Goal: Task Accomplishment & Management: Complete application form

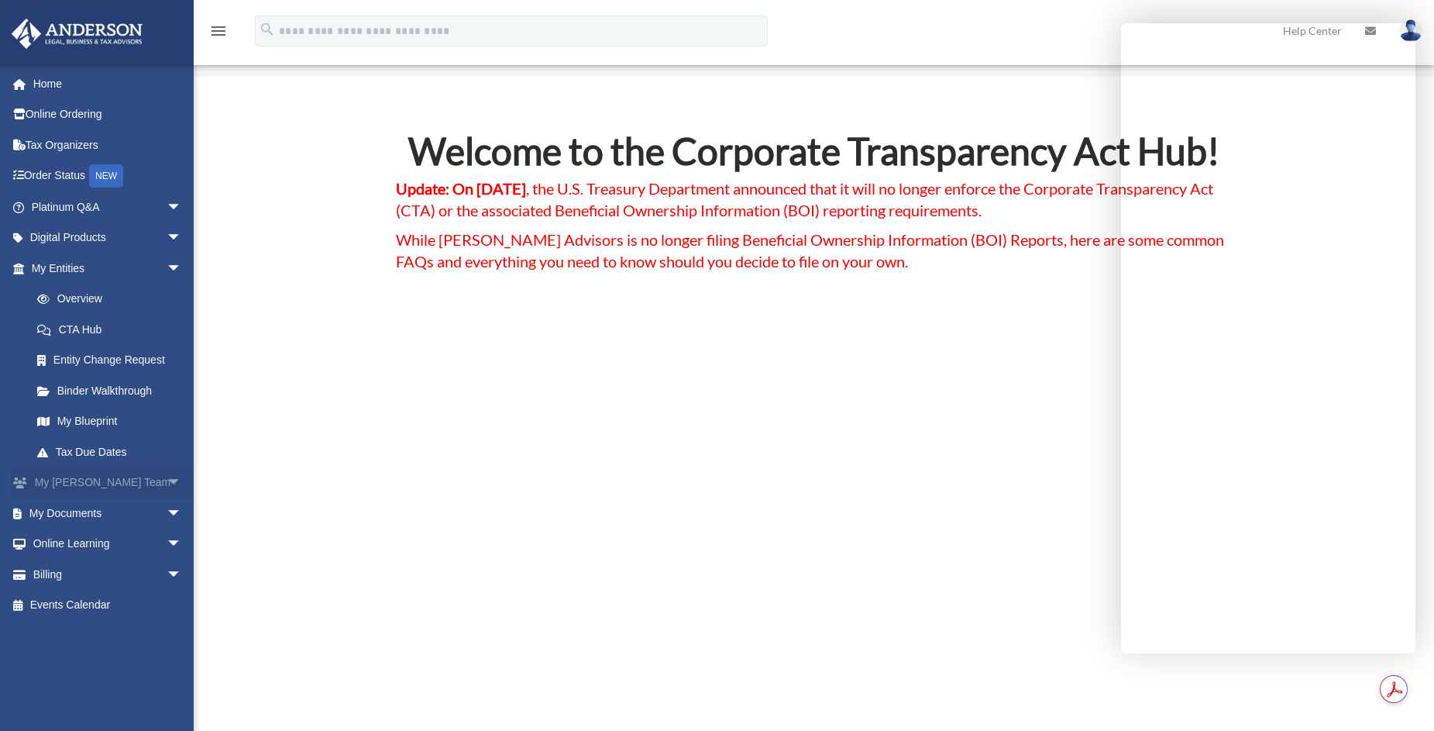
click at [167, 484] on span "arrow_drop_down" at bounding box center [182, 483] width 31 height 32
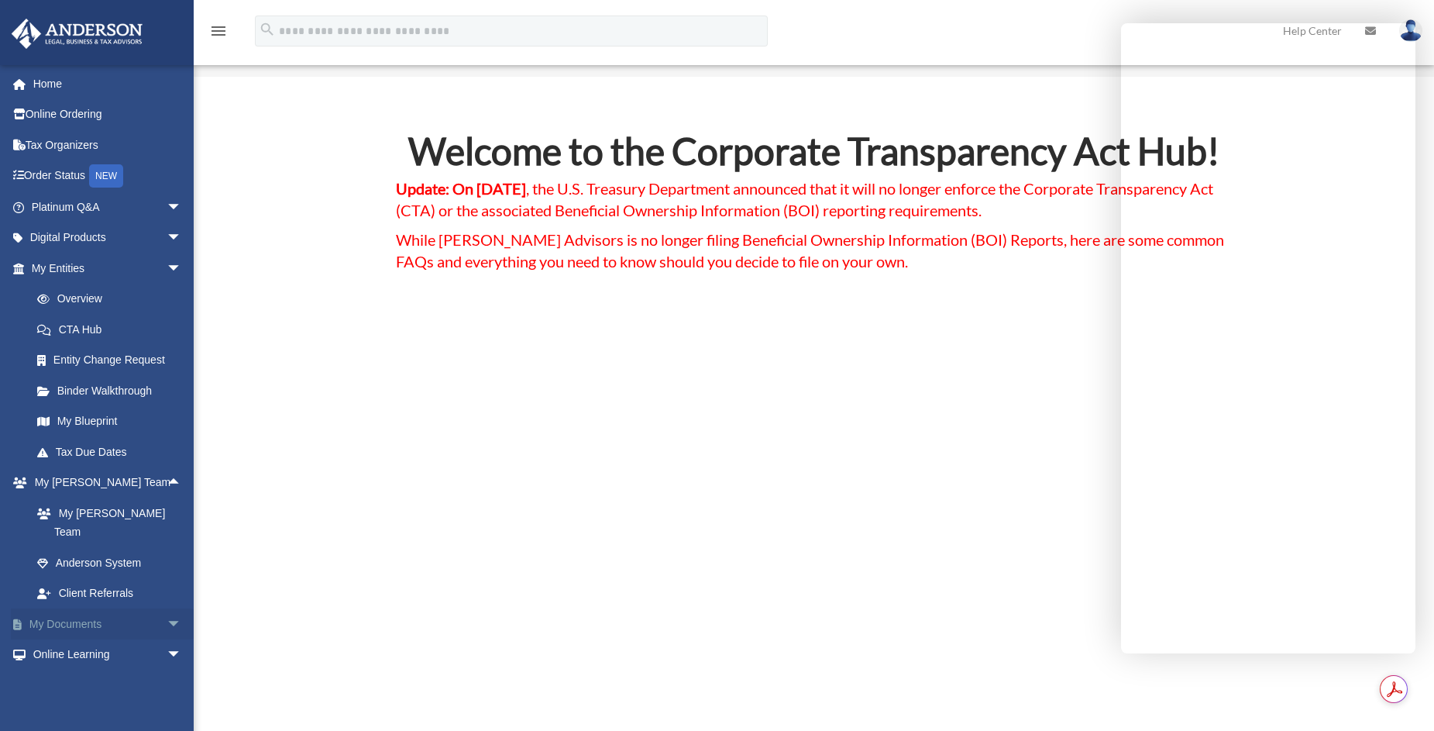
click at [167, 608] on span "arrow_drop_down" at bounding box center [182, 624] width 31 height 32
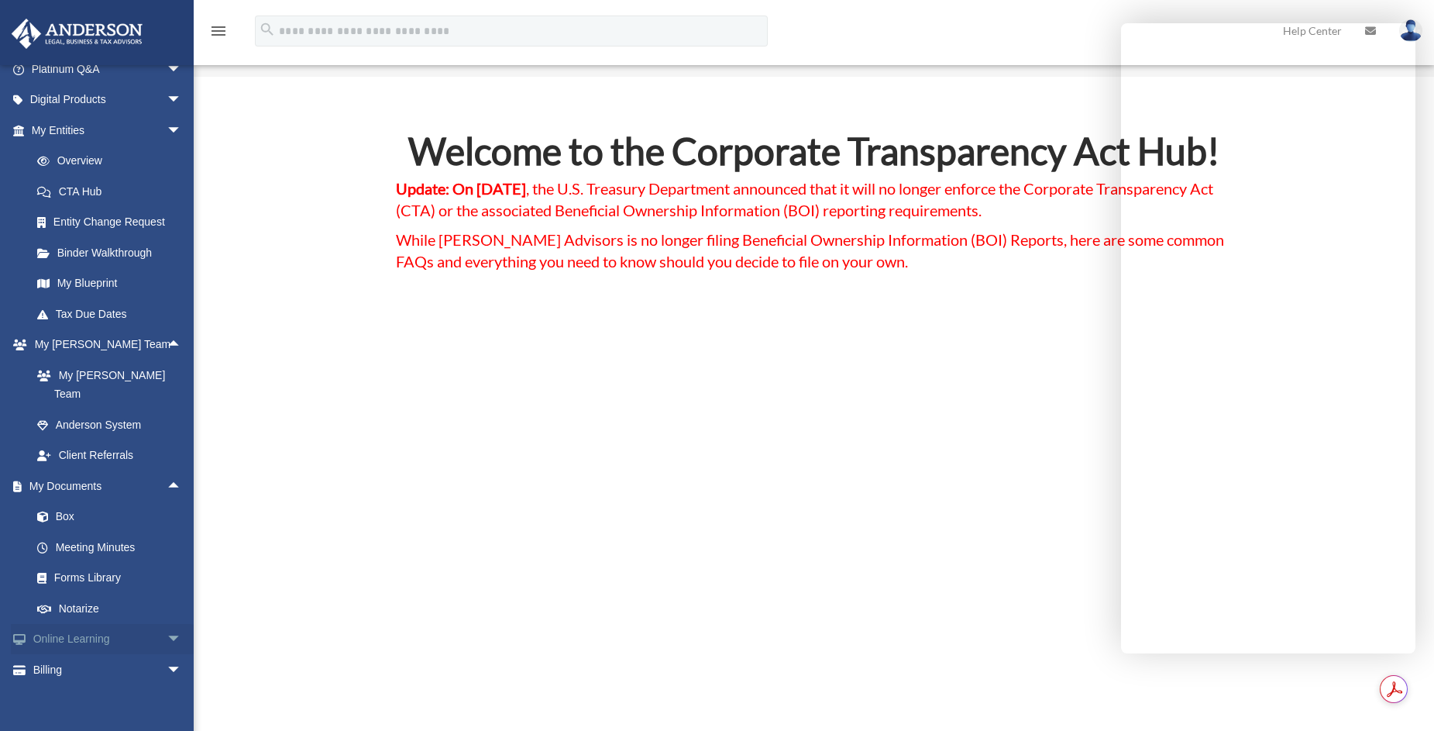
scroll to position [155, 0]
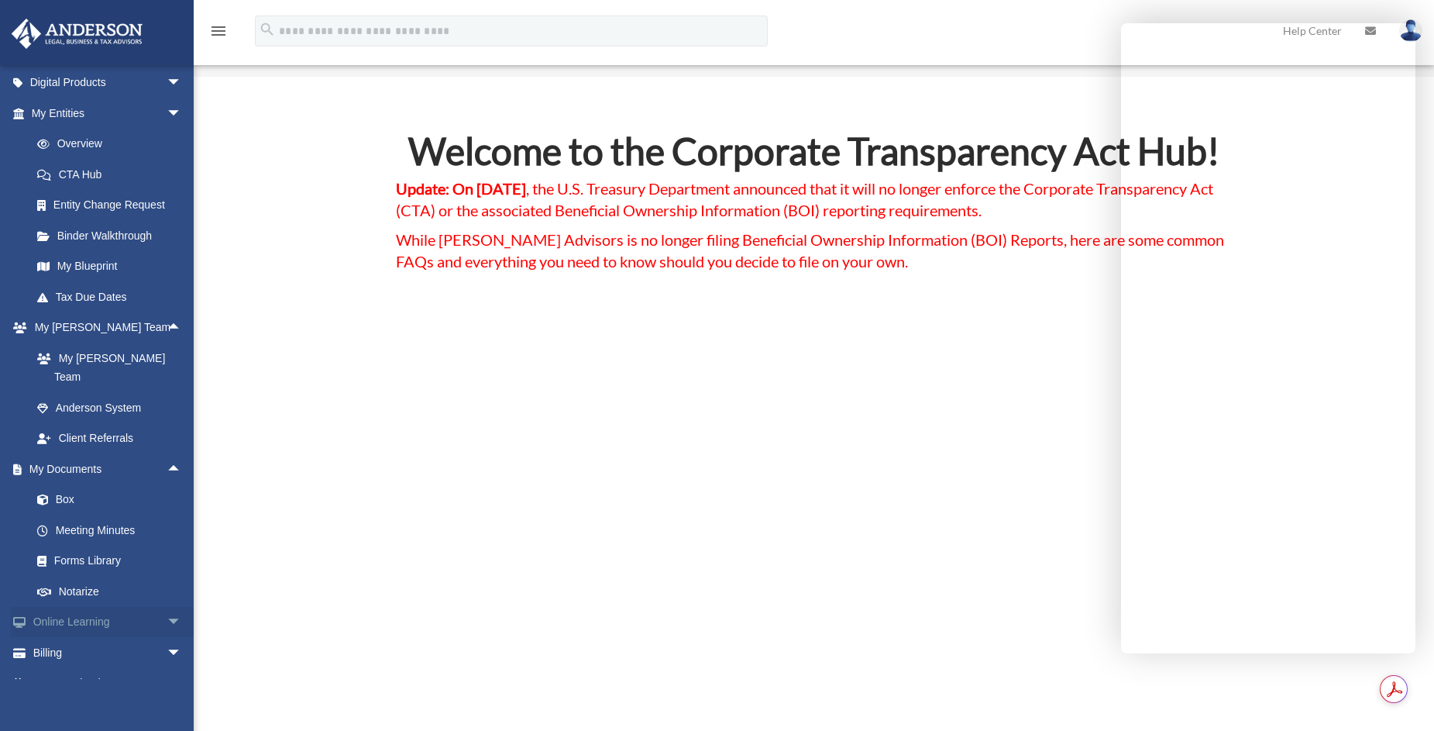
click at [167, 607] on span "arrow_drop_down" at bounding box center [182, 623] width 31 height 32
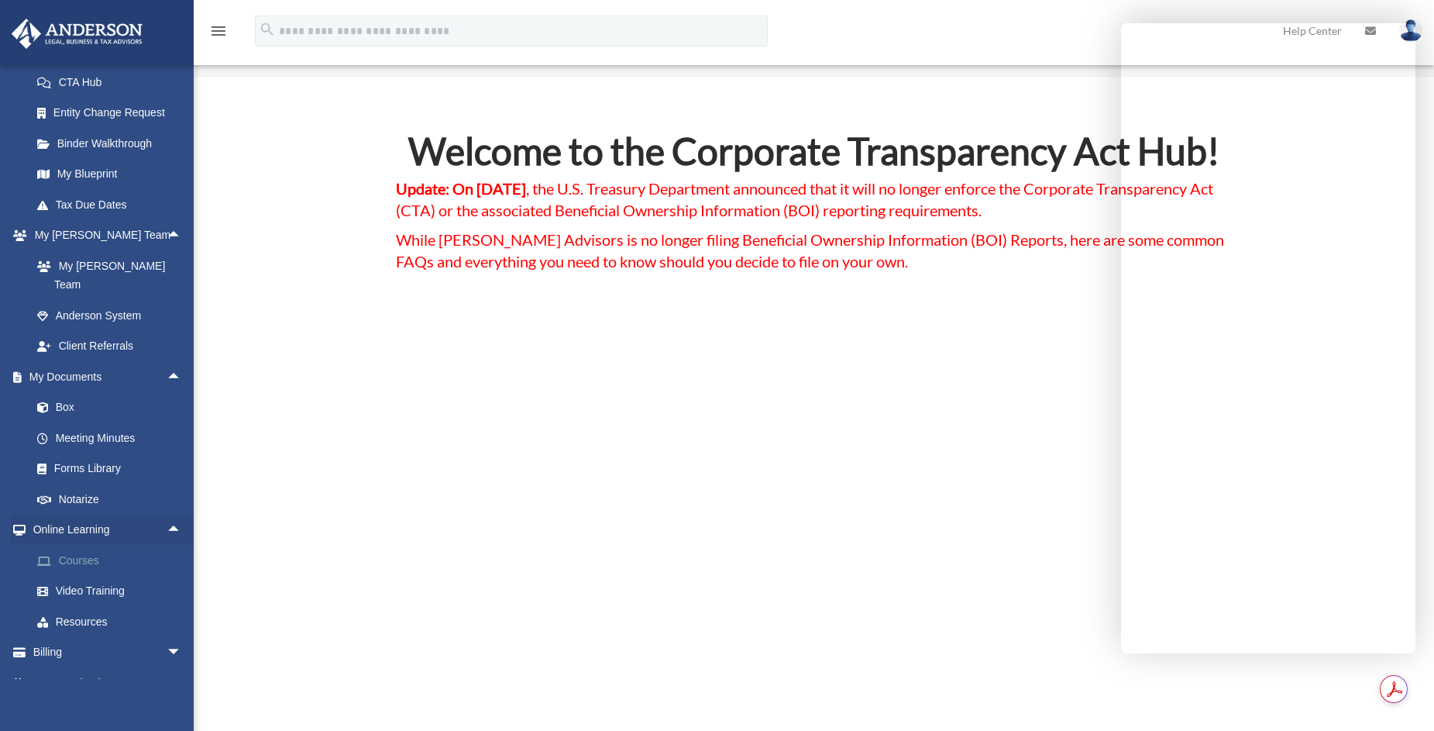
scroll to position [251, 0]
drag, startPoint x: 112, startPoint y: 635, endPoint x: 272, endPoint y: 658, distance: 162.1
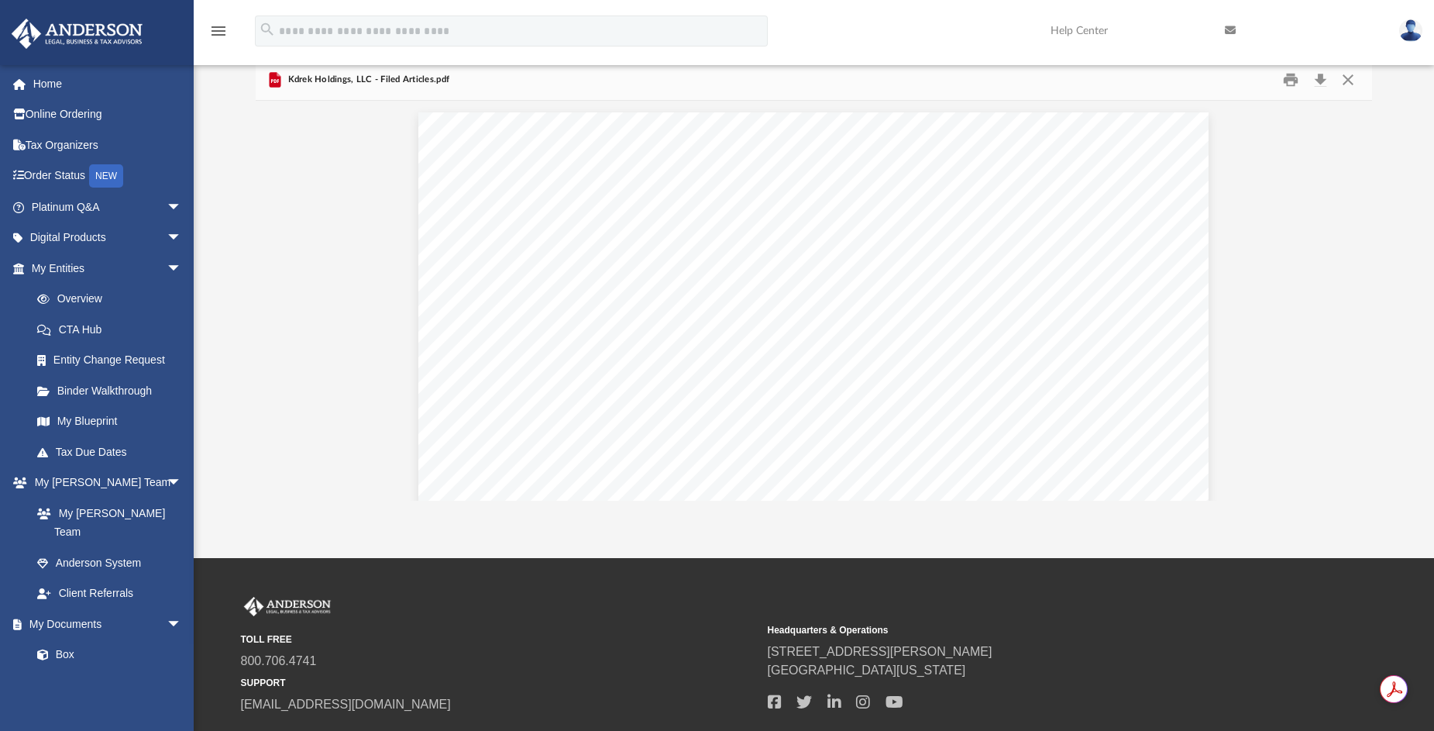
scroll to position [619, 0]
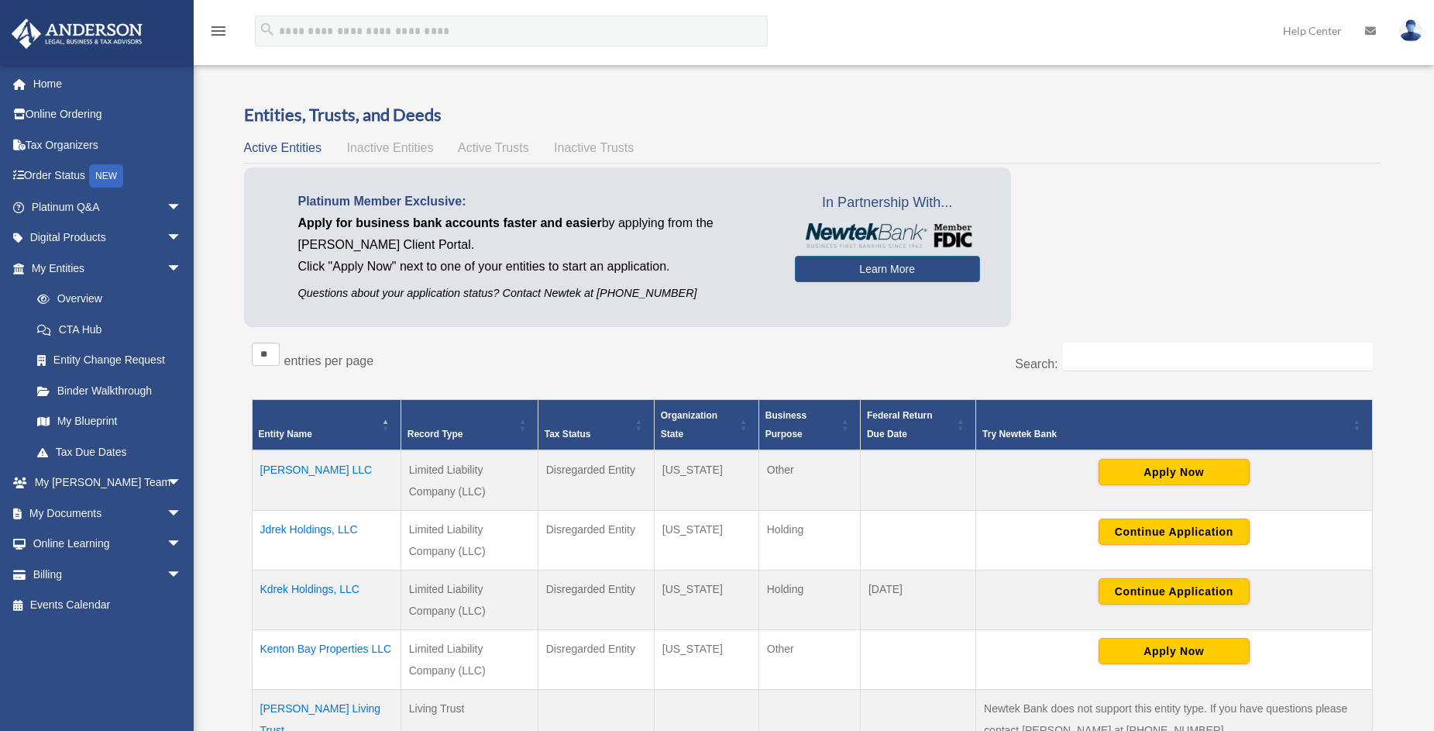
scroll to position [310, 0]
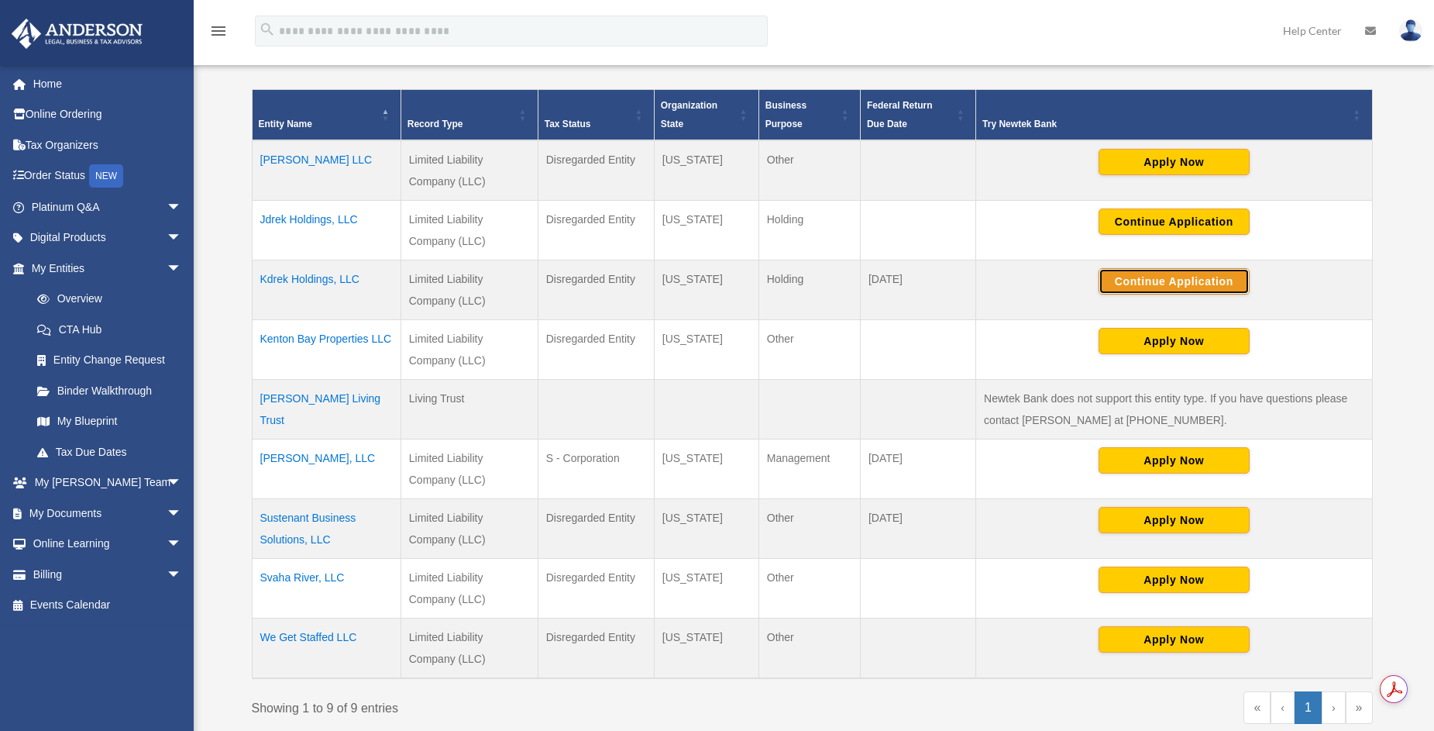
click at [1164, 284] on button "Continue Application" at bounding box center [1174, 281] width 151 height 26
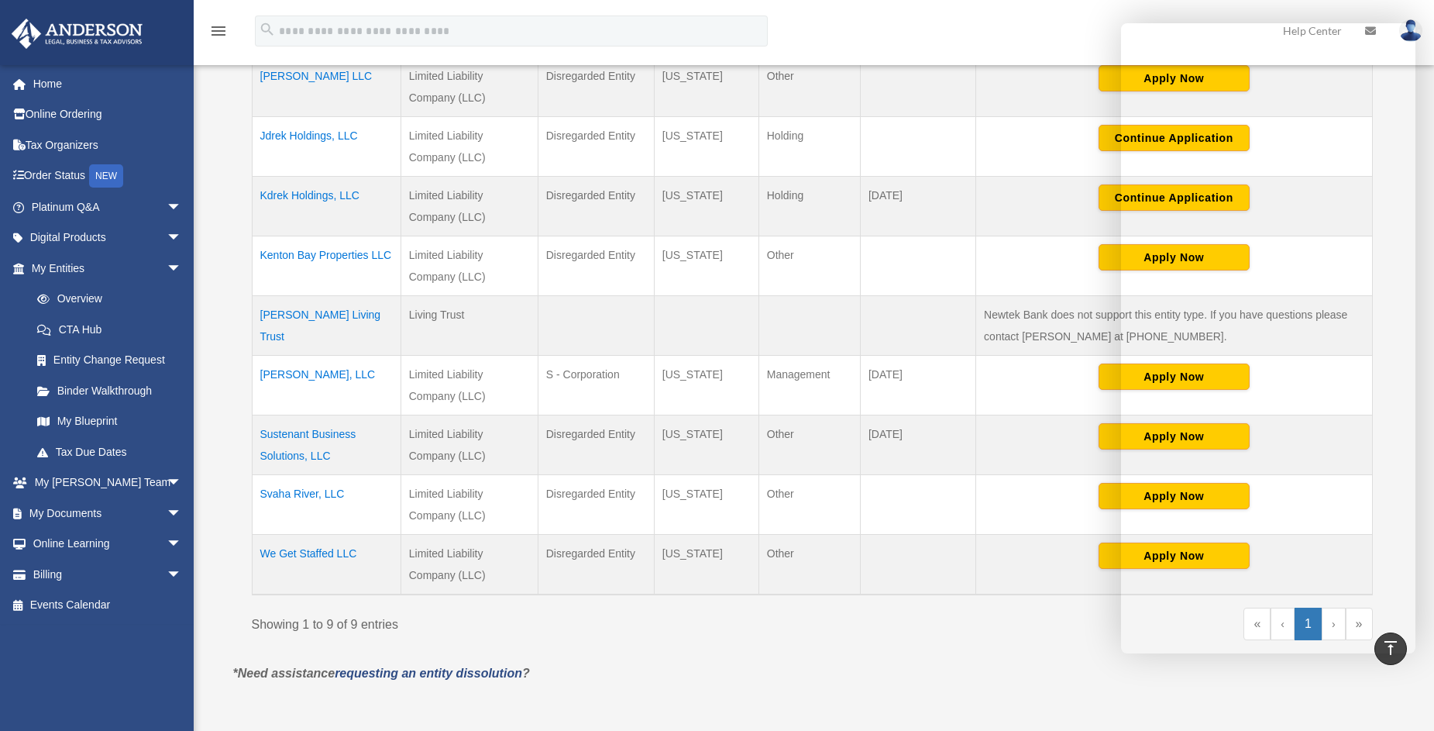
scroll to position [387, 0]
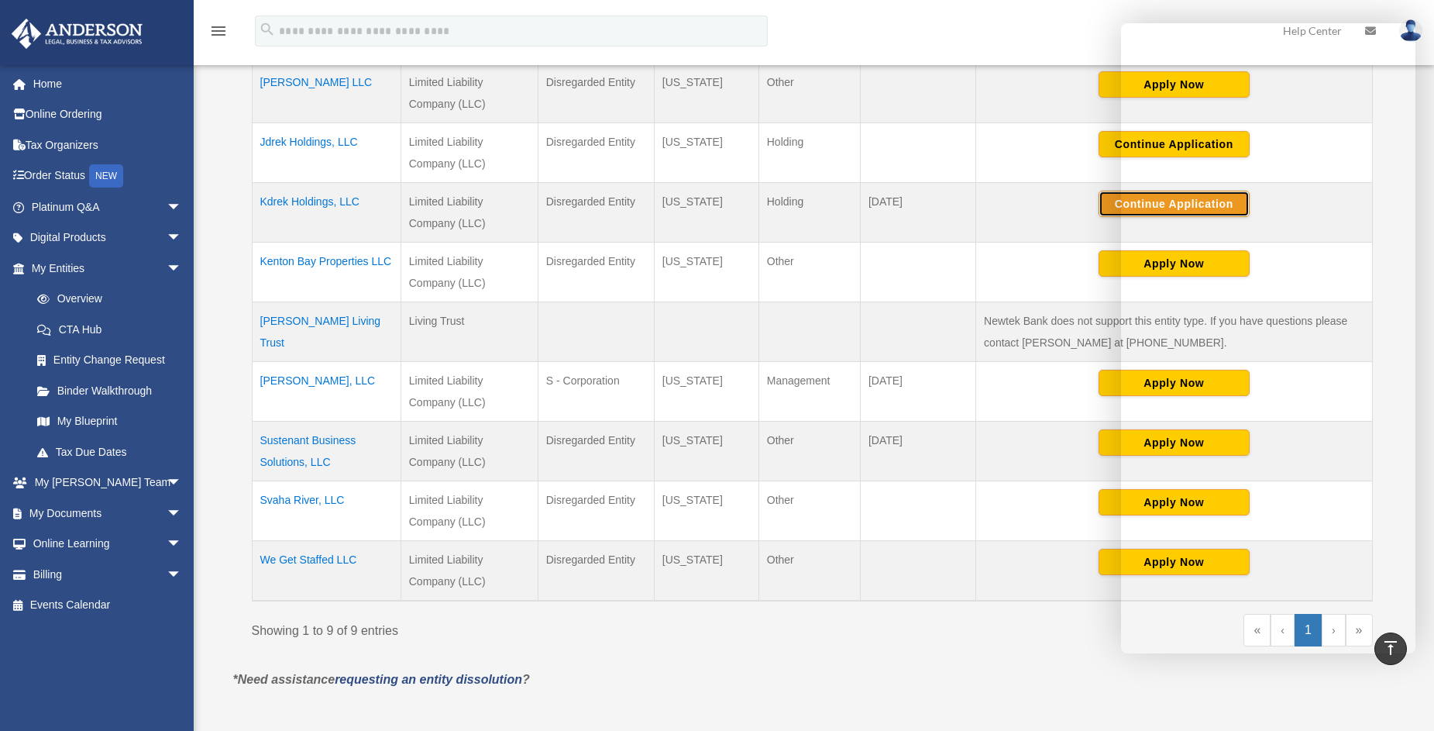
click at [1111, 202] on button "Continue Application" at bounding box center [1174, 204] width 151 height 26
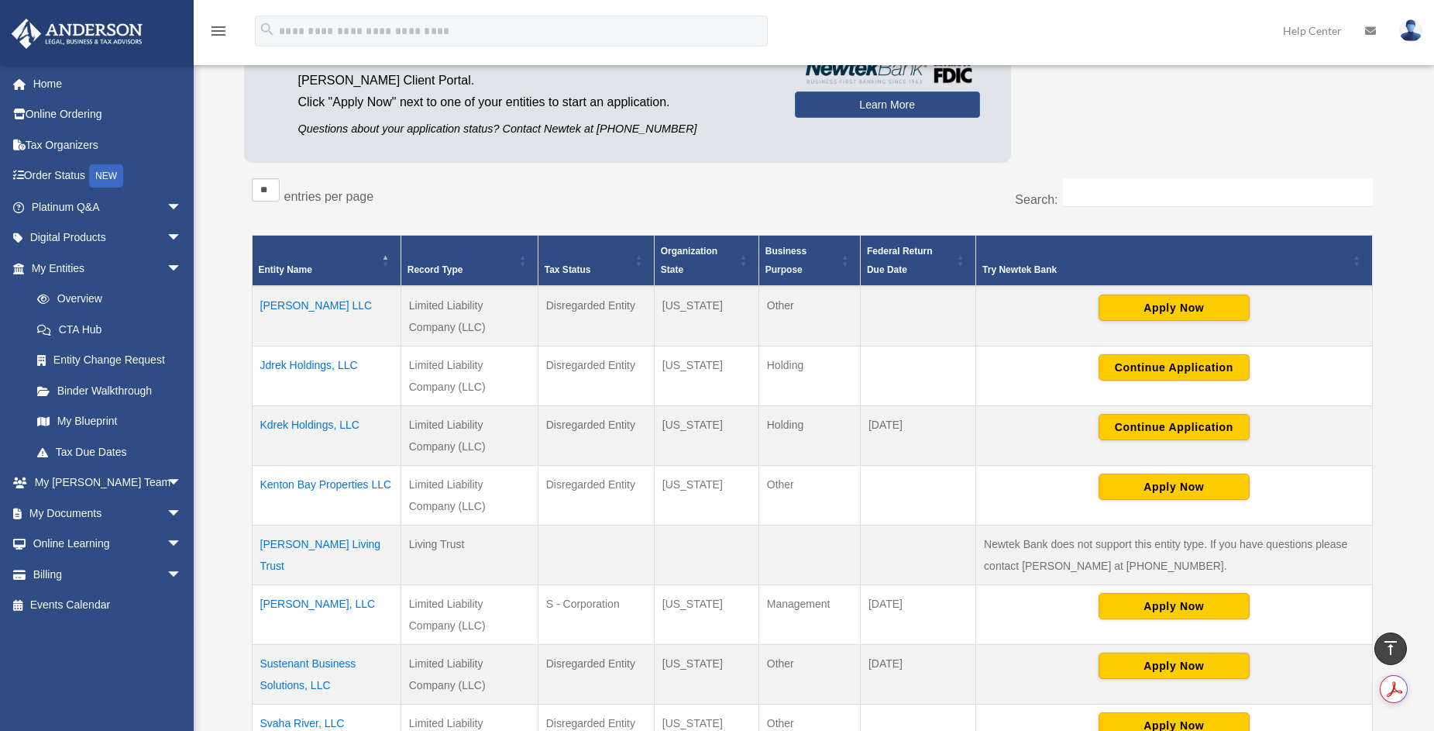
scroll to position [155, 0]
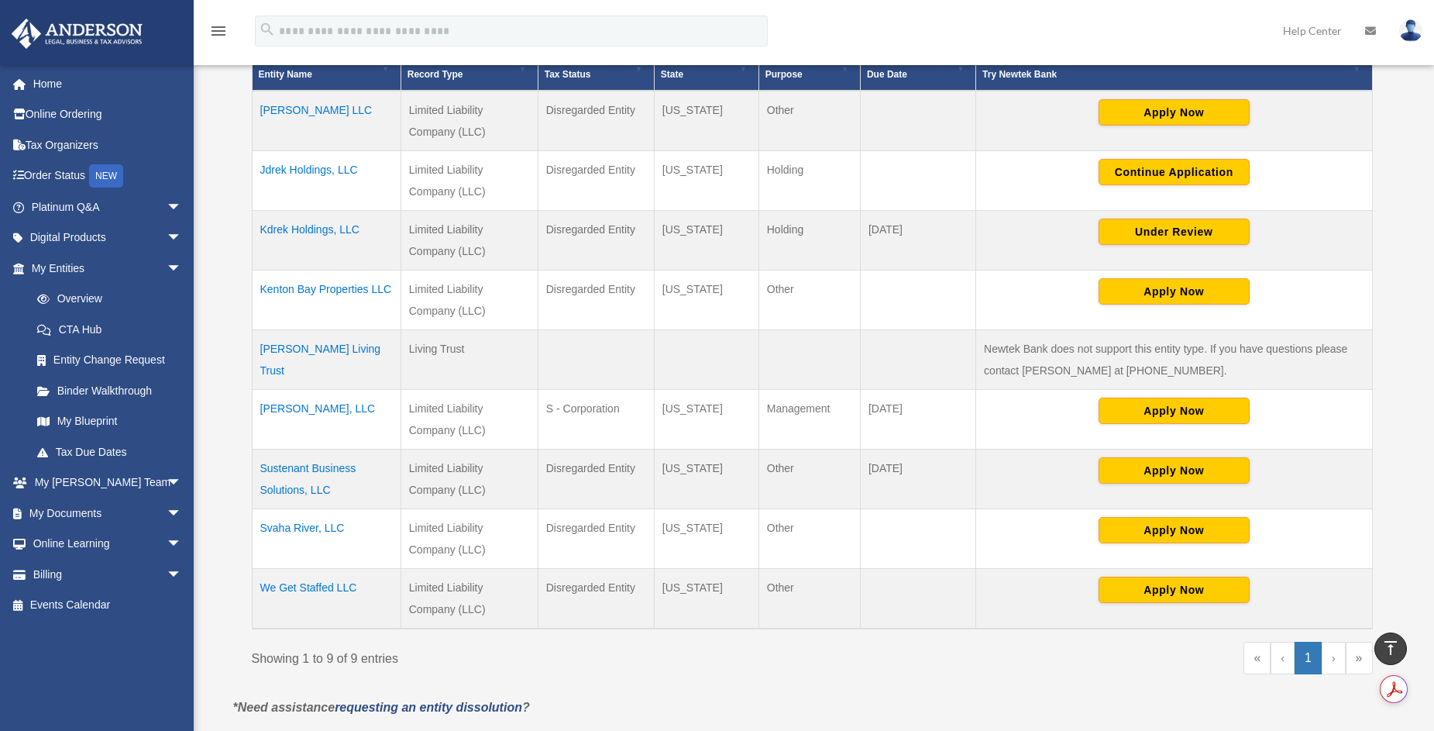
scroll to position [387, 0]
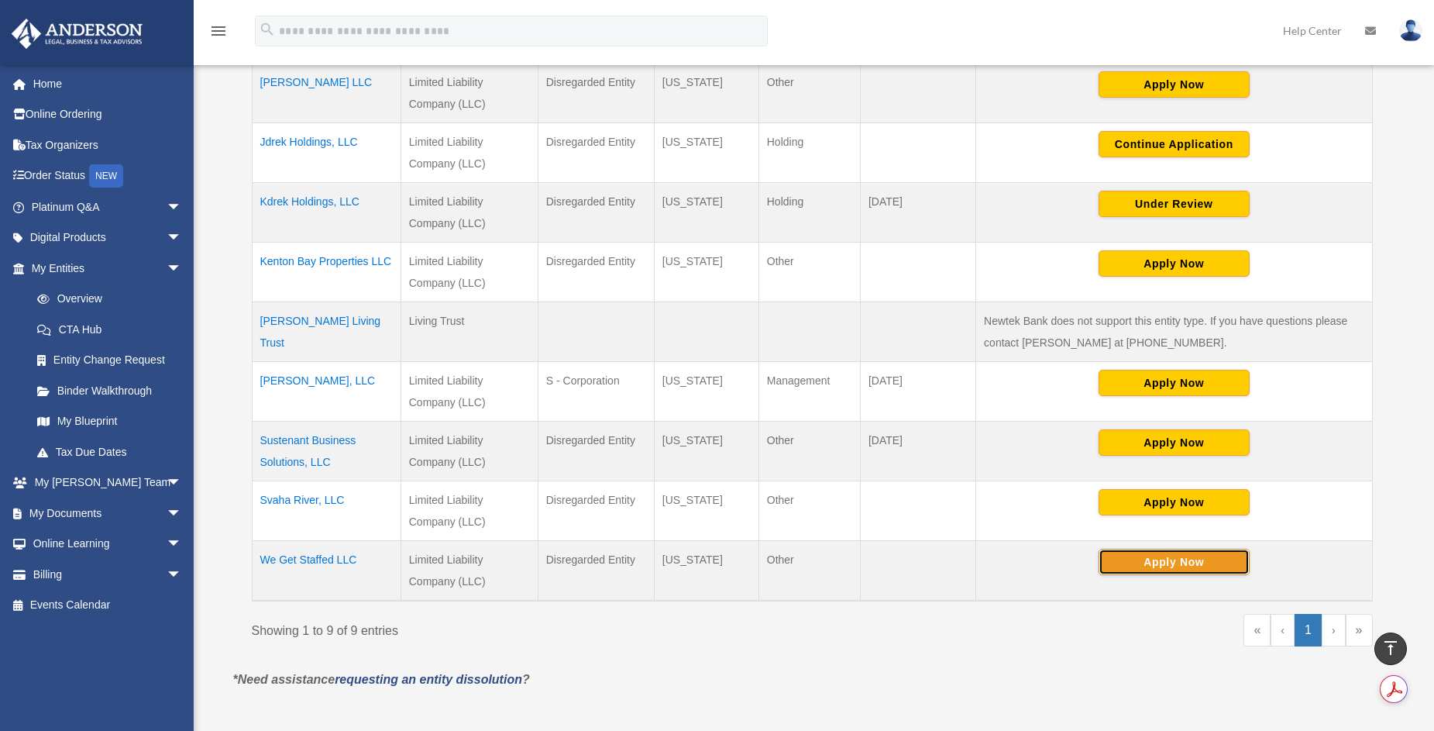
click at [1159, 559] on button "Apply Now" at bounding box center [1174, 562] width 151 height 26
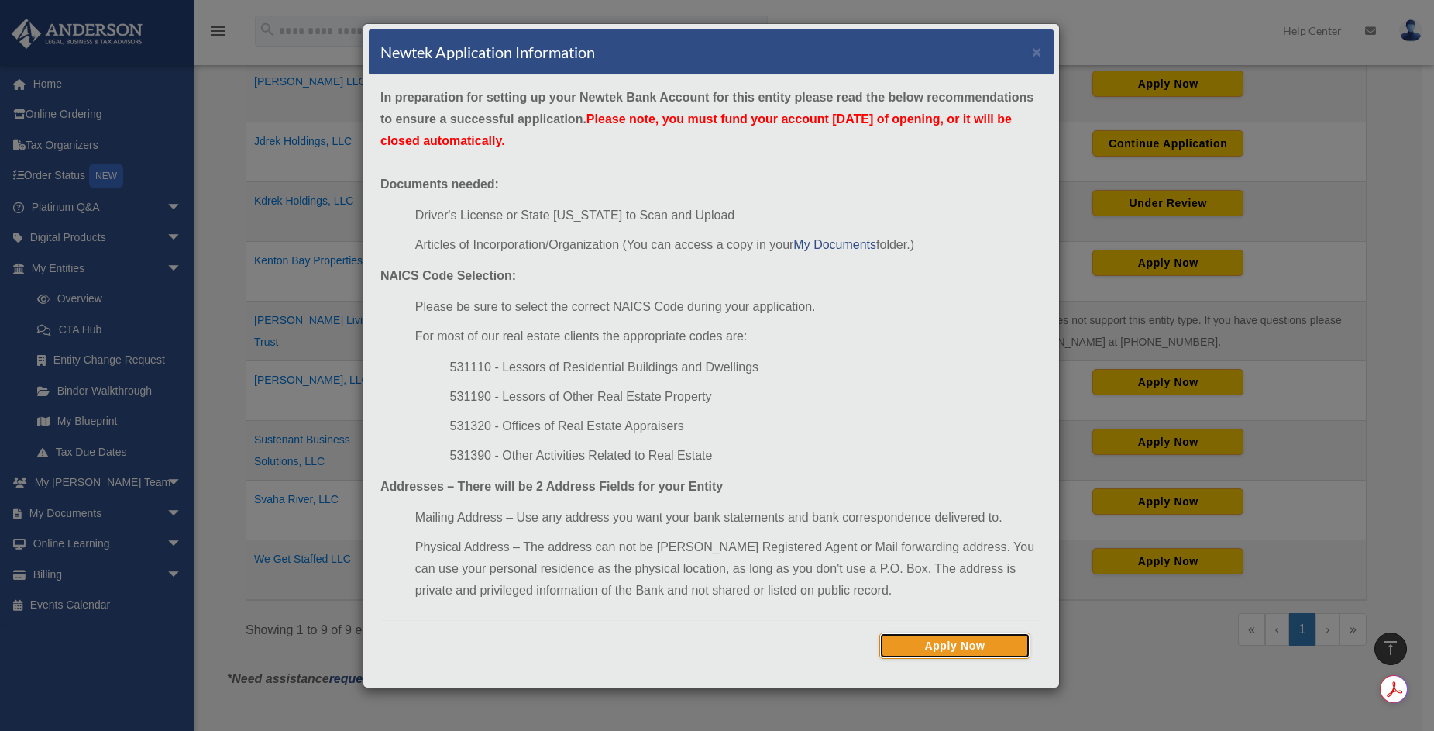
click at [969, 649] on button "Apply Now" at bounding box center [955, 645] width 151 height 26
